Goal: Task Accomplishment & Management: Complete application form

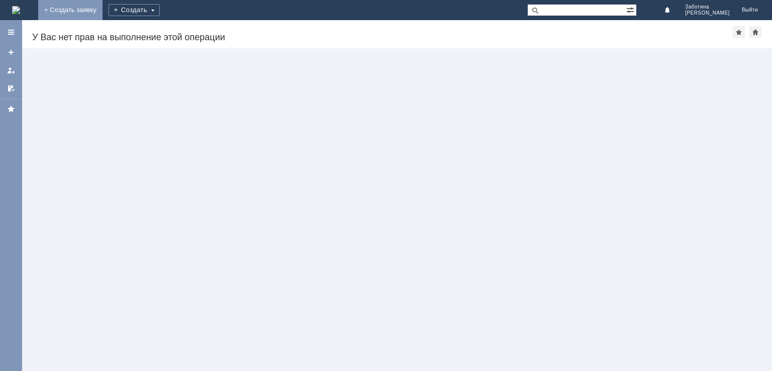
click at [102, 10] on link "+ Создать заявку" at bounding box center [70, 10] width 64 height 20
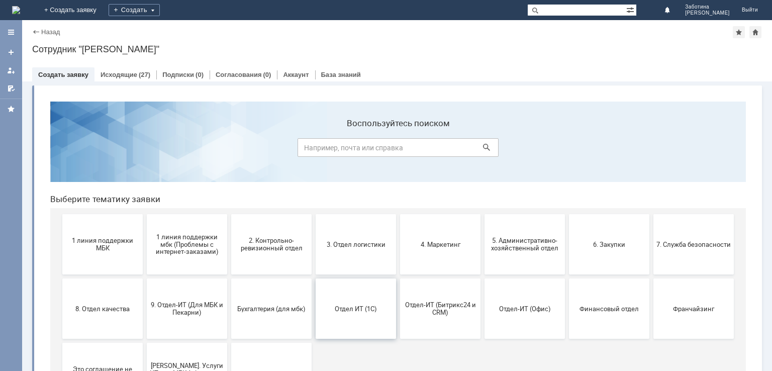
click at [357, 315] on button "Отдел ИТ (1С)" at bounding box center [355, 308] width 80 height 60
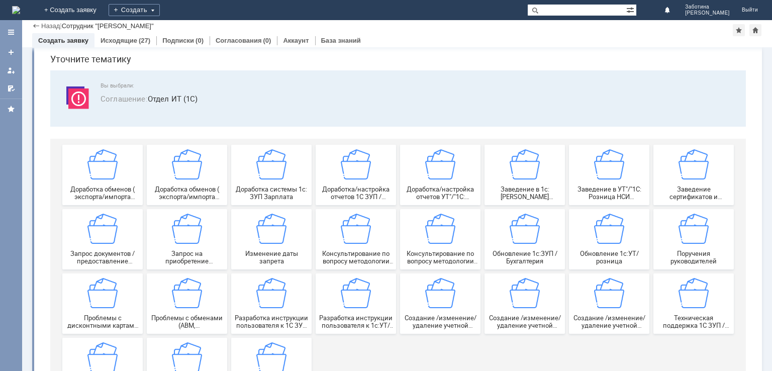
scroll to position [50, 0]
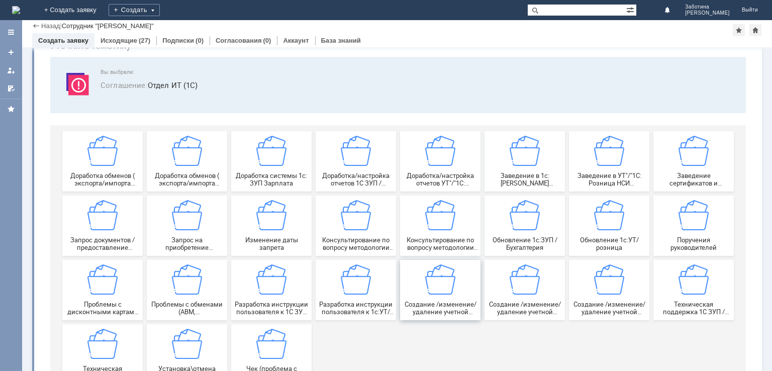
click at [447, 304] on span "Создание /изменение/удаление учетной записи пользователя в 1С Документооборот" at bounding box center [440, 307] width 74 height 15
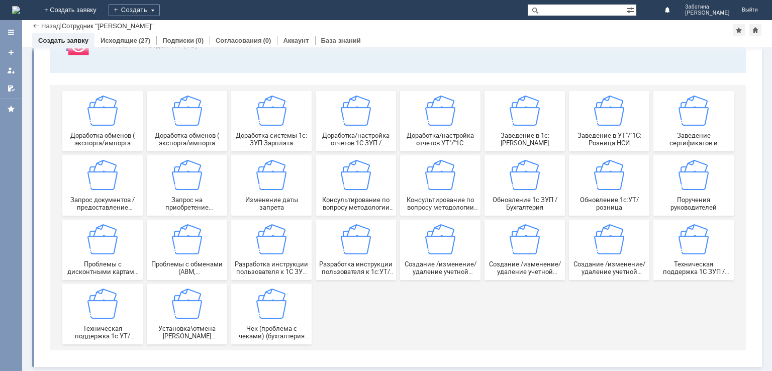
scroll to position [90, 0]
click at [520, 251] on img at bounding box center [524, 239] width 30 height 30
click at [609, 249] on img at bounding box center [609, 239] width 30 height 30
drag, startPoint x: 438, startPoint y: 251, endPoint x: 480, endPoint y: 219, distance: 52.8
click at [438, 251] on img at bounding box center [440, 239] width 30 height 30
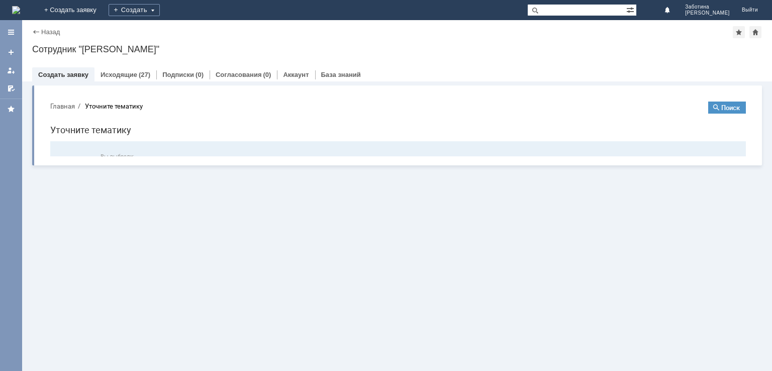
scroll to position [0, 0]
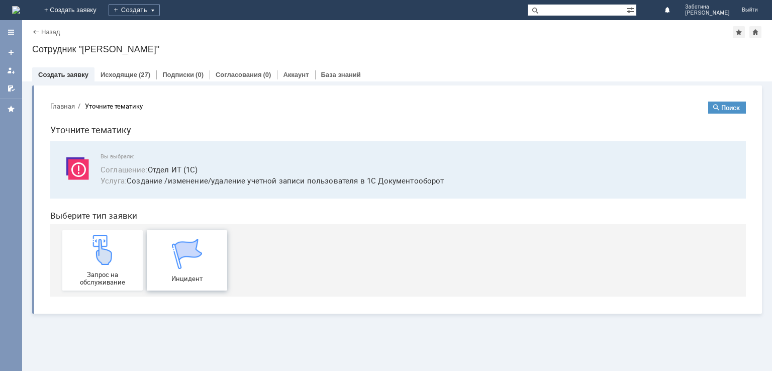
click at [195, 254] on img at bounding box center [187, 254] width 30 height 30
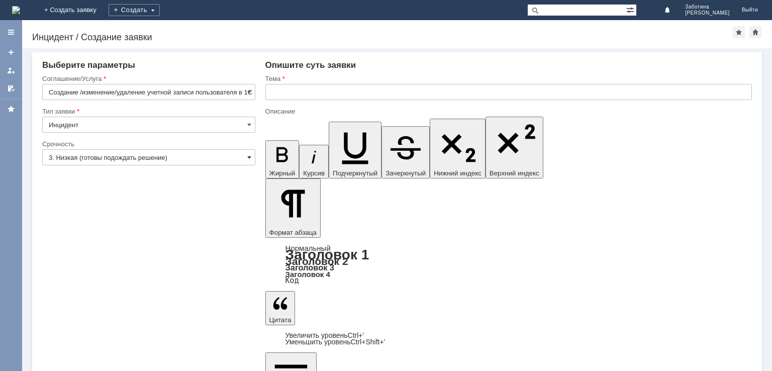
click at [249, 157] on span at bounding box center [249, 157] width 4 height 8
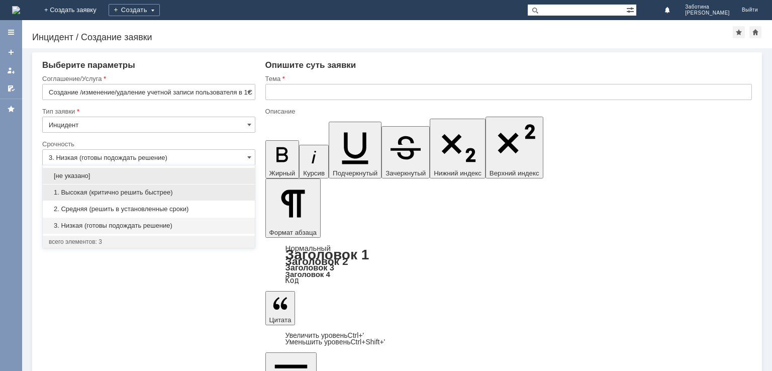
click at [214, 185] on div "1. Высокая (критично решить быстрее)" at bounding box center [149, 192] width 212 height 16
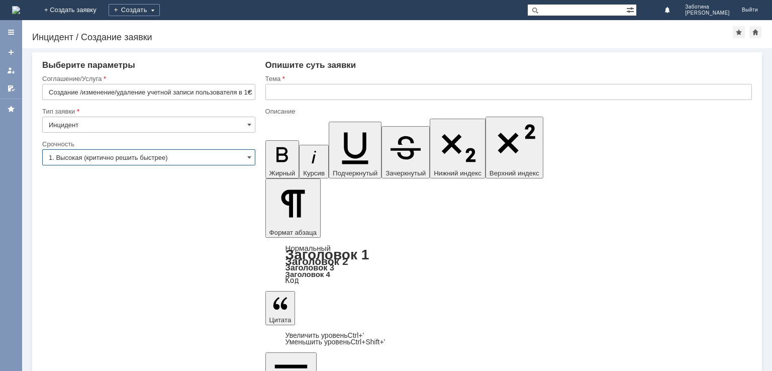
type input "1. Высокая (критично решить быстрее)"
click at [325, 94] on input "text" at bounding box center [508, 92] width 486 height 16
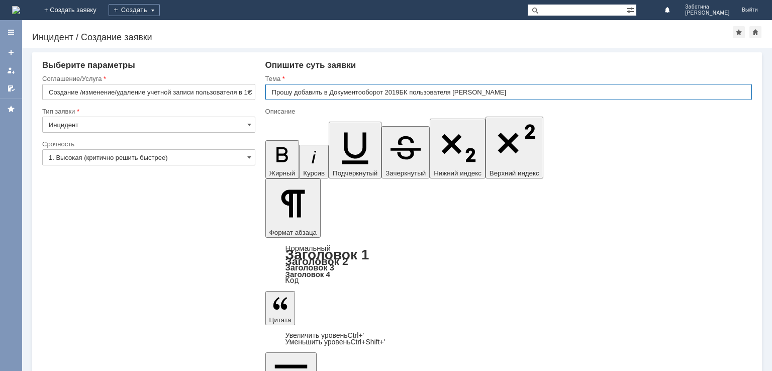
type input "Прошу добавить в Документооборот 2019БК пользователя [PERSON_NAME]"
drag, startPoint x: 308, startPoint y: 2988, endPoint x: 312, endPoint y: 2992, distance: 5.7
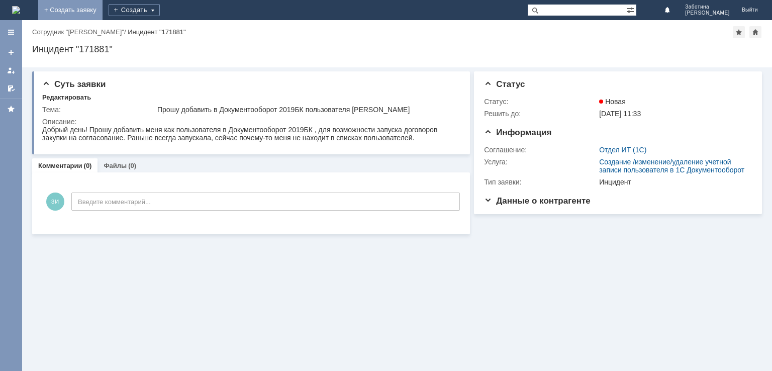
click at [102, 9] on link "+ Создать заявку" at bounding box center [70, 10] width 64 height 20
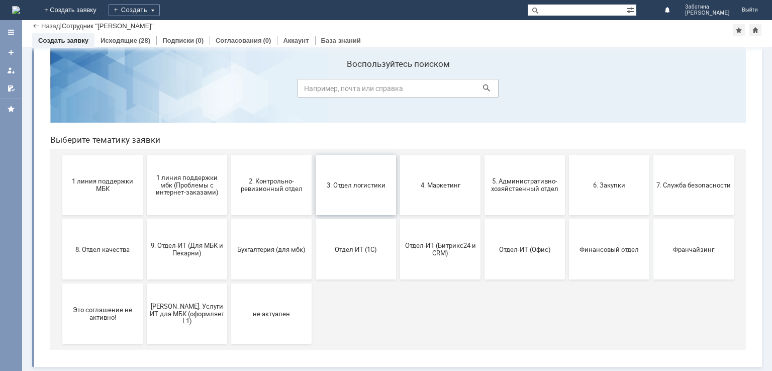
scroll to position [25, 0]
click at [509, 258] on button "Отдел-ИТ (Офис)" at bounding box center [524, 249] width 80 height 60
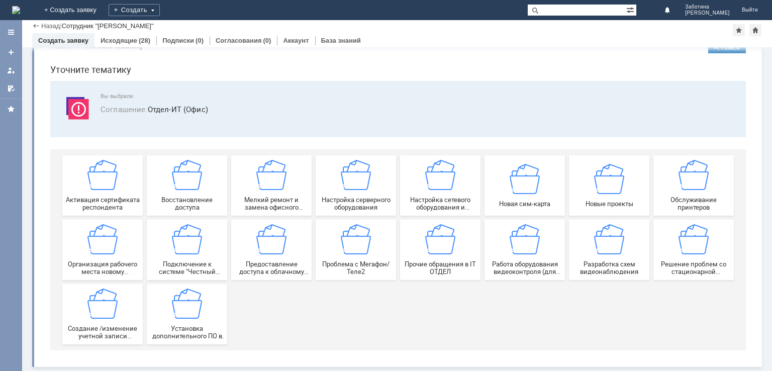
scroll to position [26, 0]
click at [437, 246] on img at bounding box center [440, 239] width 30 height 30
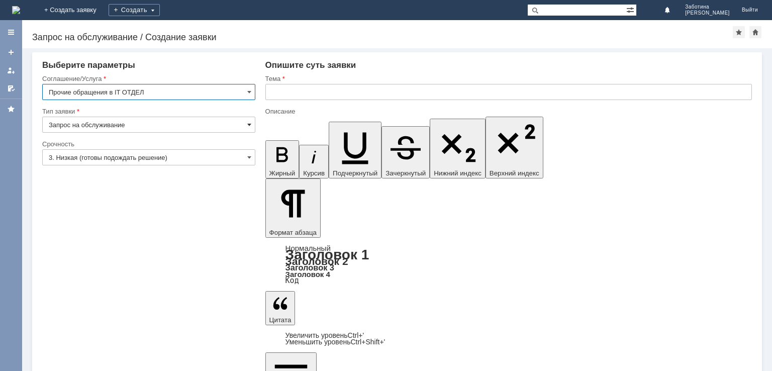
click at [250, 127] on span at bounding box center [249, 125] width 4 height 8
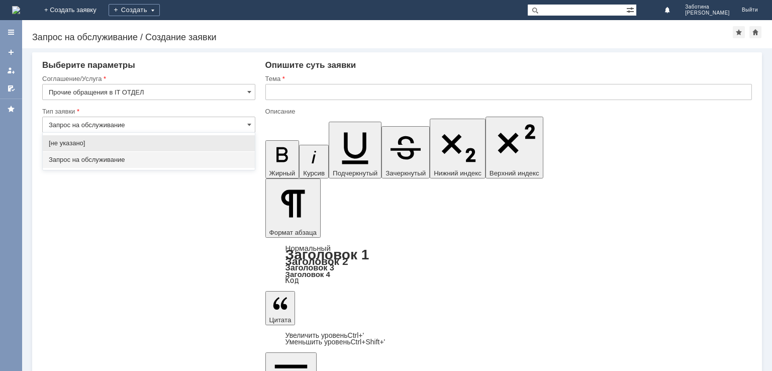
click at [187, 156] on span "Запрос на обслуживание" at bounding box center [149, 160] width 200 height 8
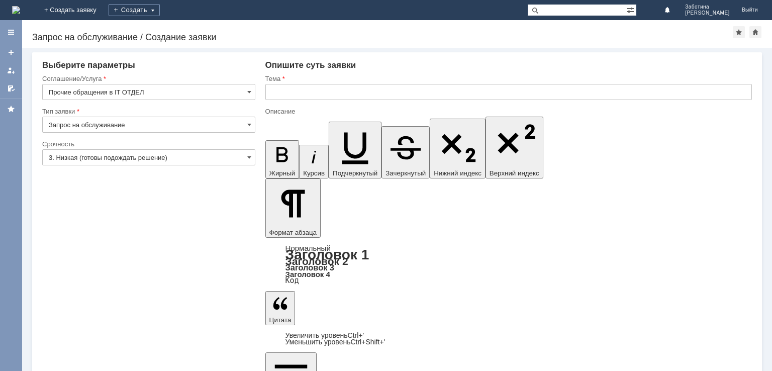
type input "Запрос на обслуживание"
click at [247, 156] on span at bounding box center [249, 157] width 4 height 8
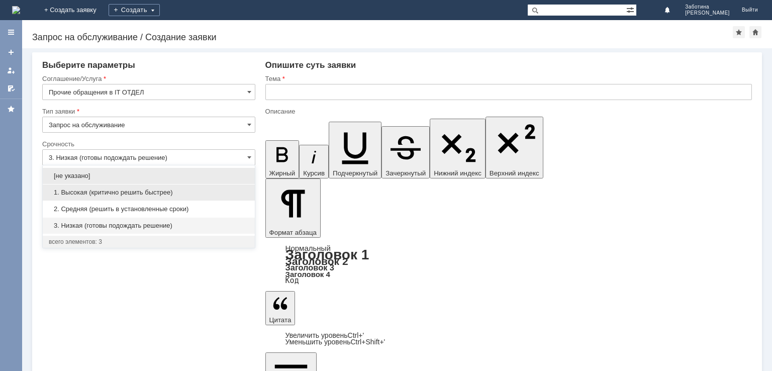
click at [214, 190] on span "1. Высокая (критично решить быстрее)" at bounding box center [149, 192] width 200 height 8
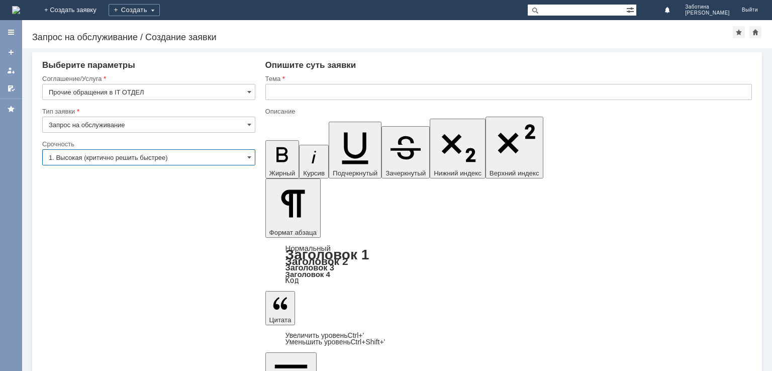
type input "1. Высокая (критично решить быстрее)"
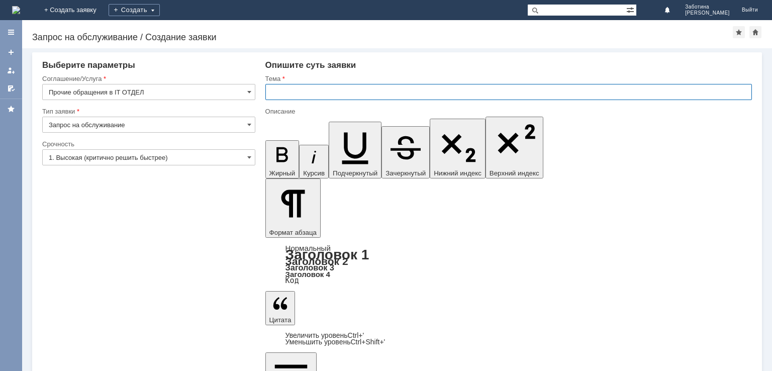
click at [309, 93] on input "text" at bounding box center [508, 92] width 486 height 16
type input "на эл почту пришло письмо о том, что ее заблокируют через 7 дней"
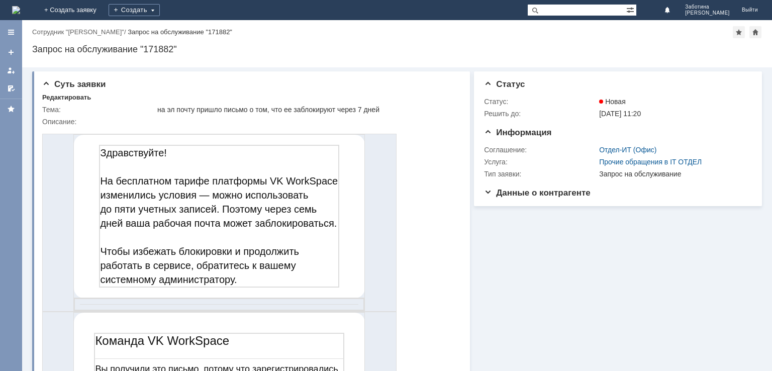
click at [12, 69] on div at bounding box center [11, 70] width 8 height 8
